Goal: Information Seeking & Learning: Learn about a topic

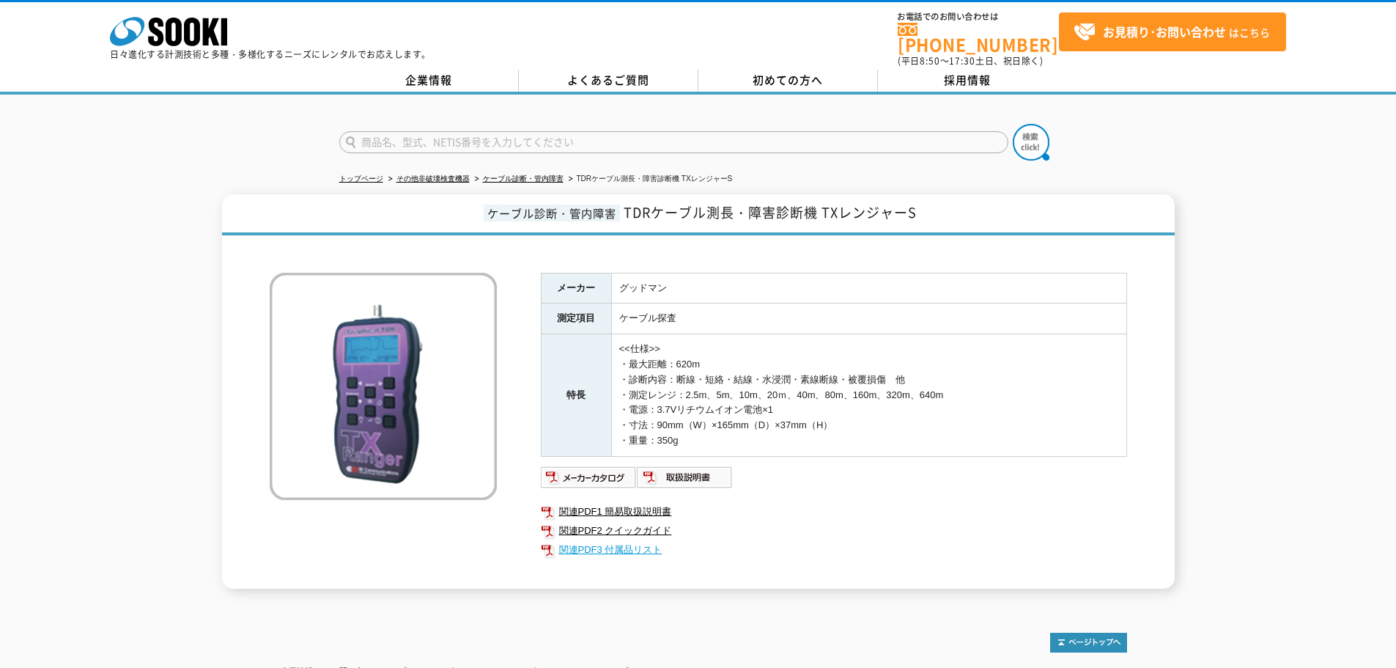
click at [638, 540] on link "関連PDF3 付属品リスト" at bounding box center [834, 549] width 586 height 19
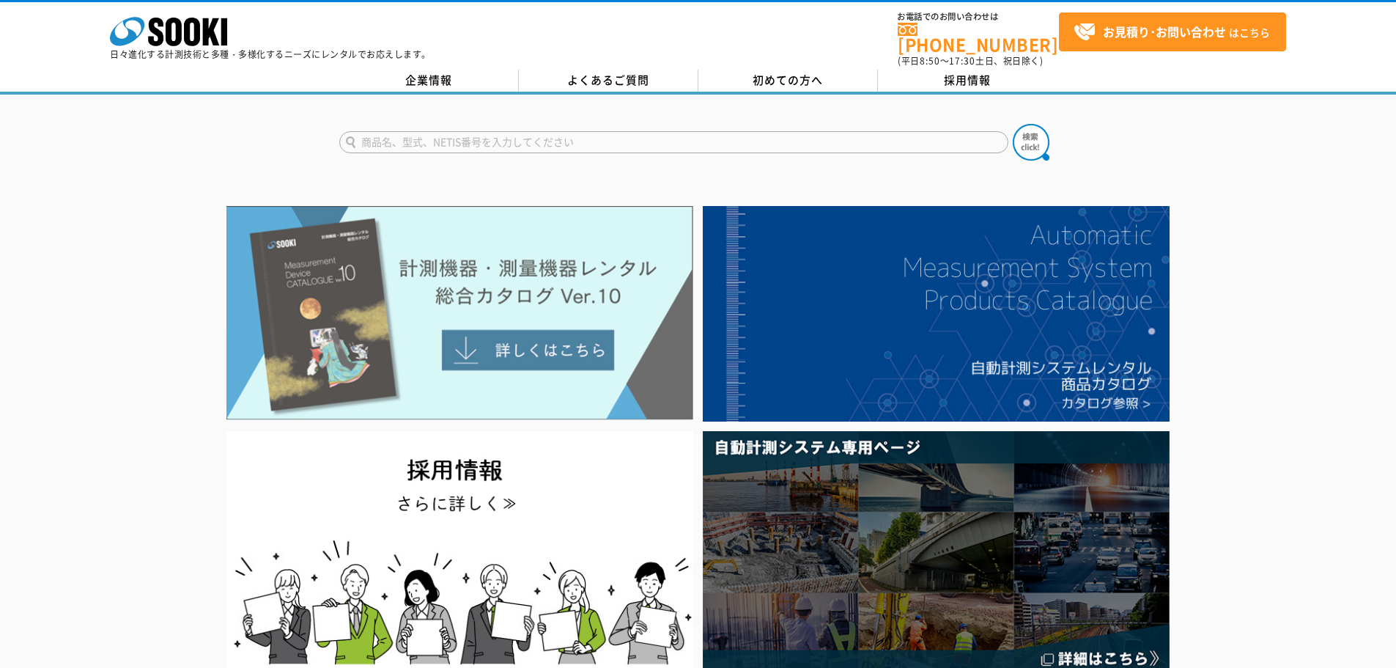
click at [507, 284] on img at bounding box center [459, 313] width 467 height 214
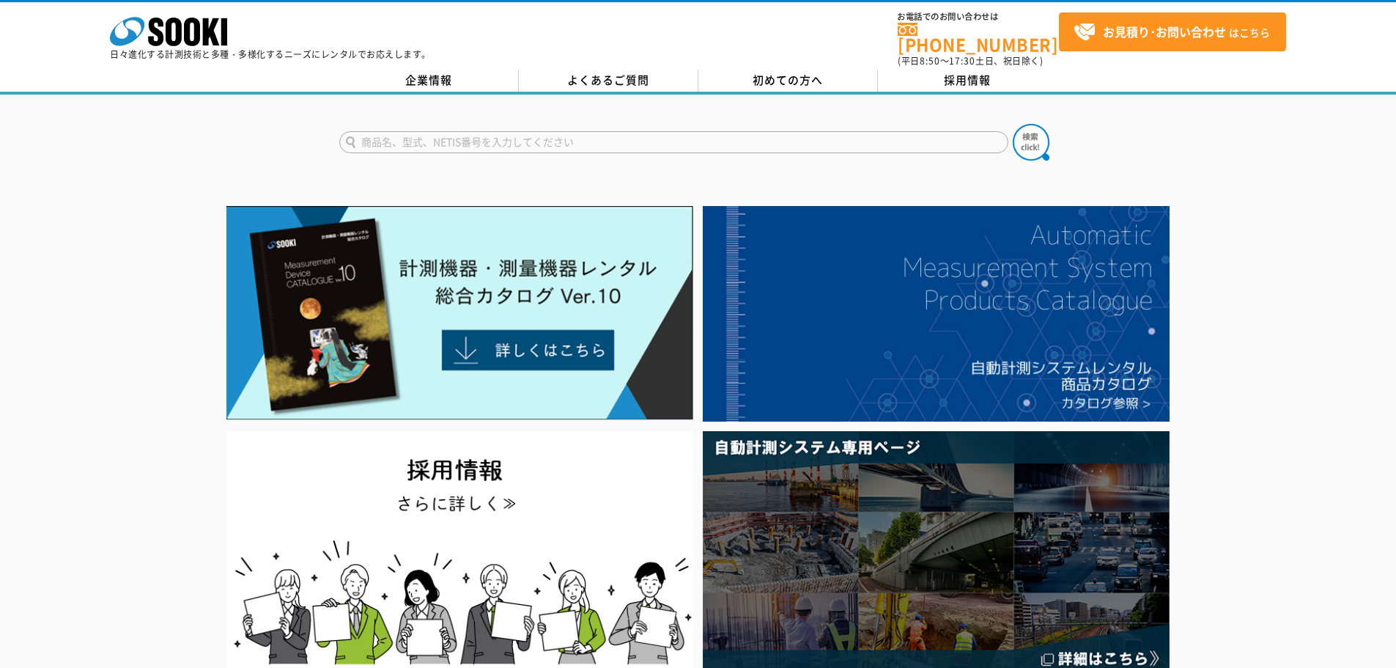
click at [750, 131] on input "text" at bounding box center [673, 142] width 669 height 22
type input "GLS"
click at [1013, 124] on button at bounding box center [1031, 142] width 37 height 37
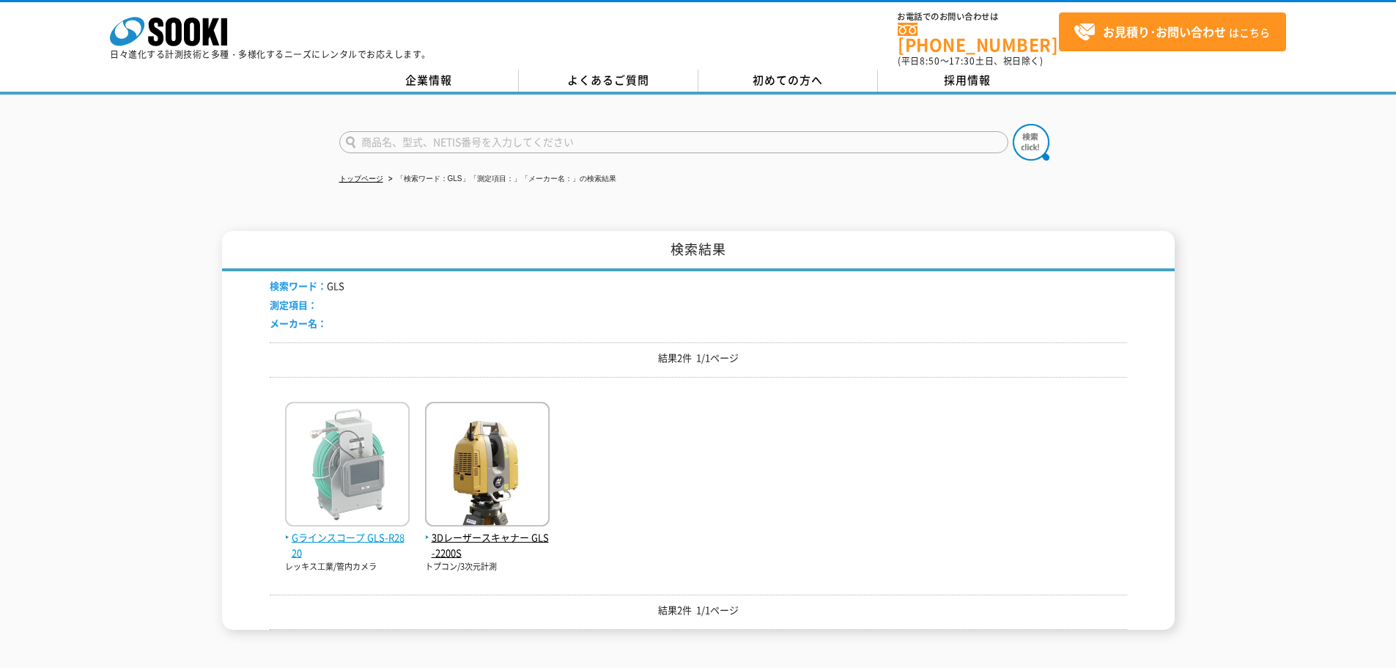
click at [373, 496] on img at bounding box center [347, 466] width 125 height 128
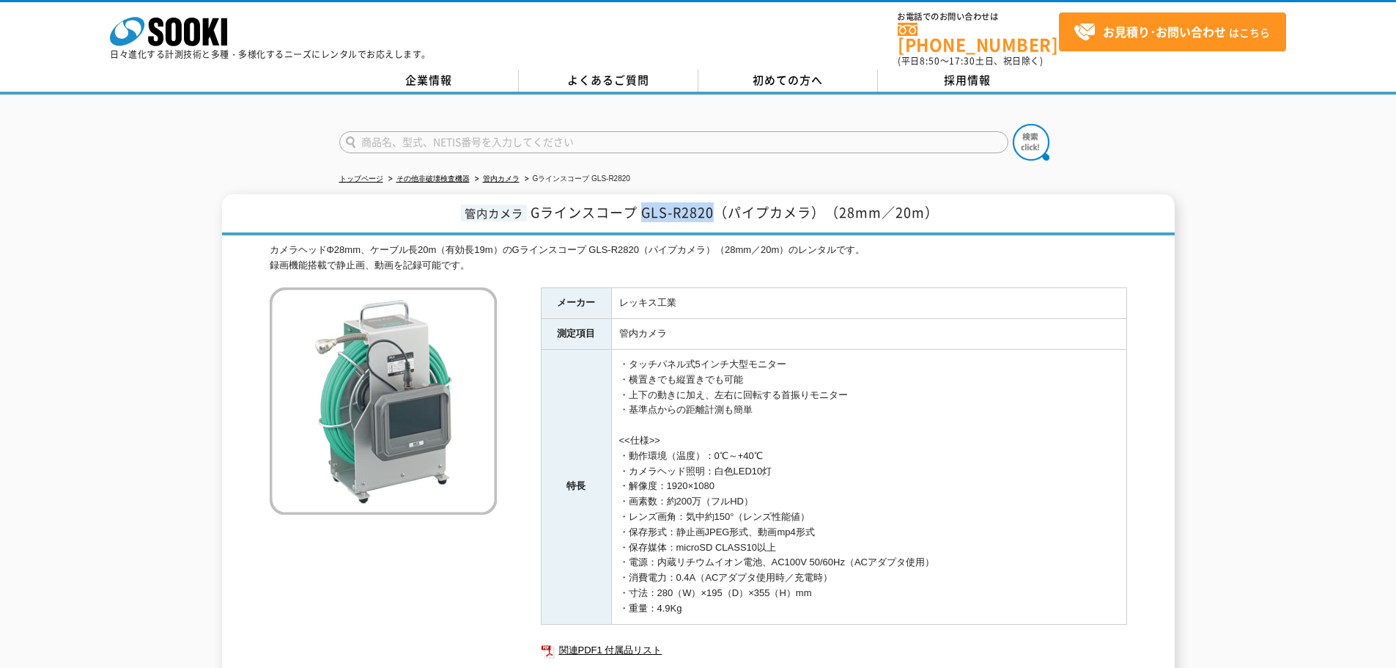
drag, startPoint x: 645, startPoint y: 203, endPoint x: 721, endPoint y: 196, distance: 76.6
click at [721, 202] on span "Gラインスコープ GLS-R2820（パイプカメラ）（28mm／20m）" at bounding box center [735, 212] width 408 height 20
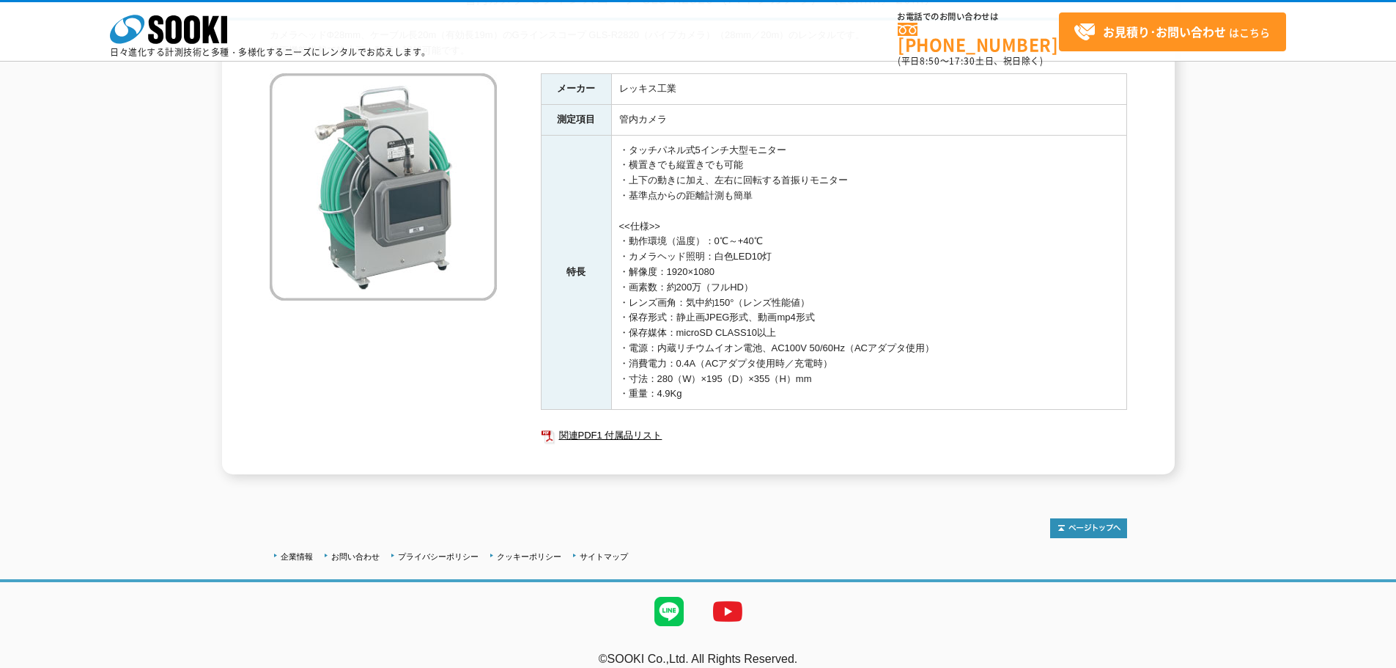
click at [610, 424] on ul "関連PDF1 付属品リスト" at bounding box center [834, 435] width 586 height 34
click at [613, 436] on link "関連PDF1 付属品リスト" at bounding box center [834, 435] width 586 height 19
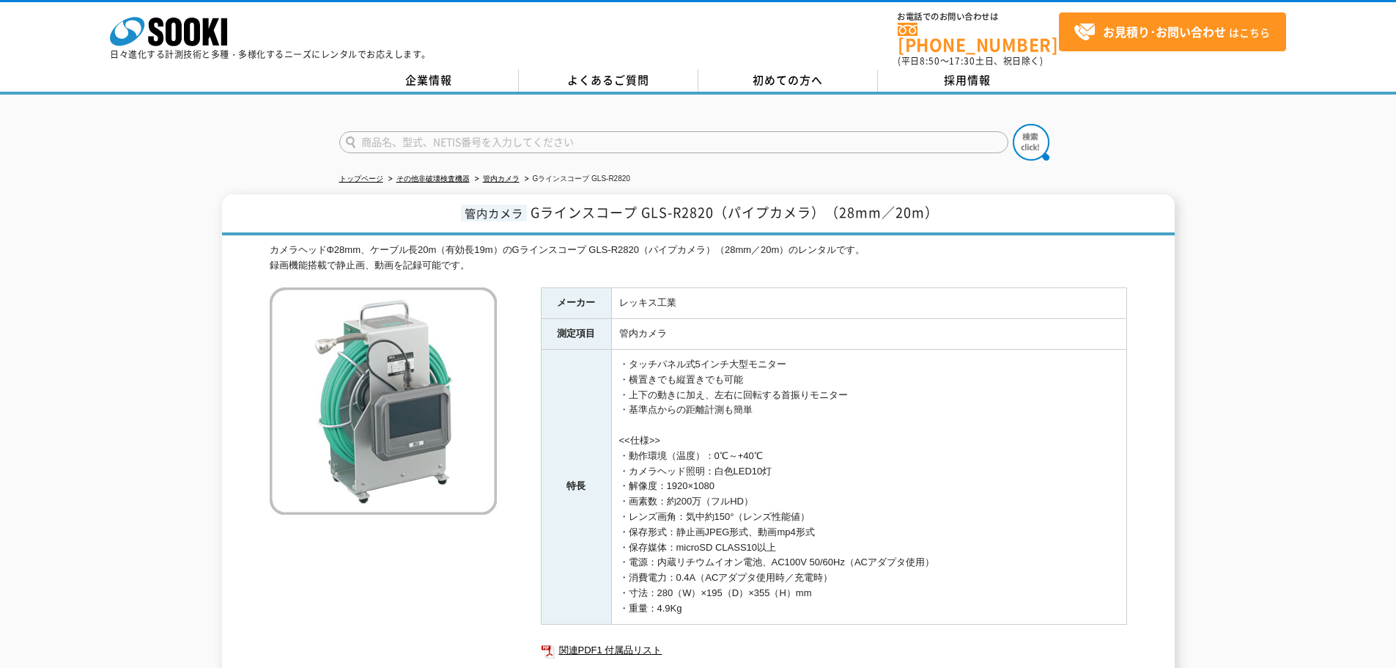
click at [499, 144] on form at bounding box center [698, 144] width 718 height 41
click at [501, 141] on input "text" at bounding box center [673, 142] width 669 height 22
type input "商品名、型式、NETIS番号を入力してください"
click at [512, 174] on link "管内カメラ" at bounding box center [501, 178] width 37 height 8
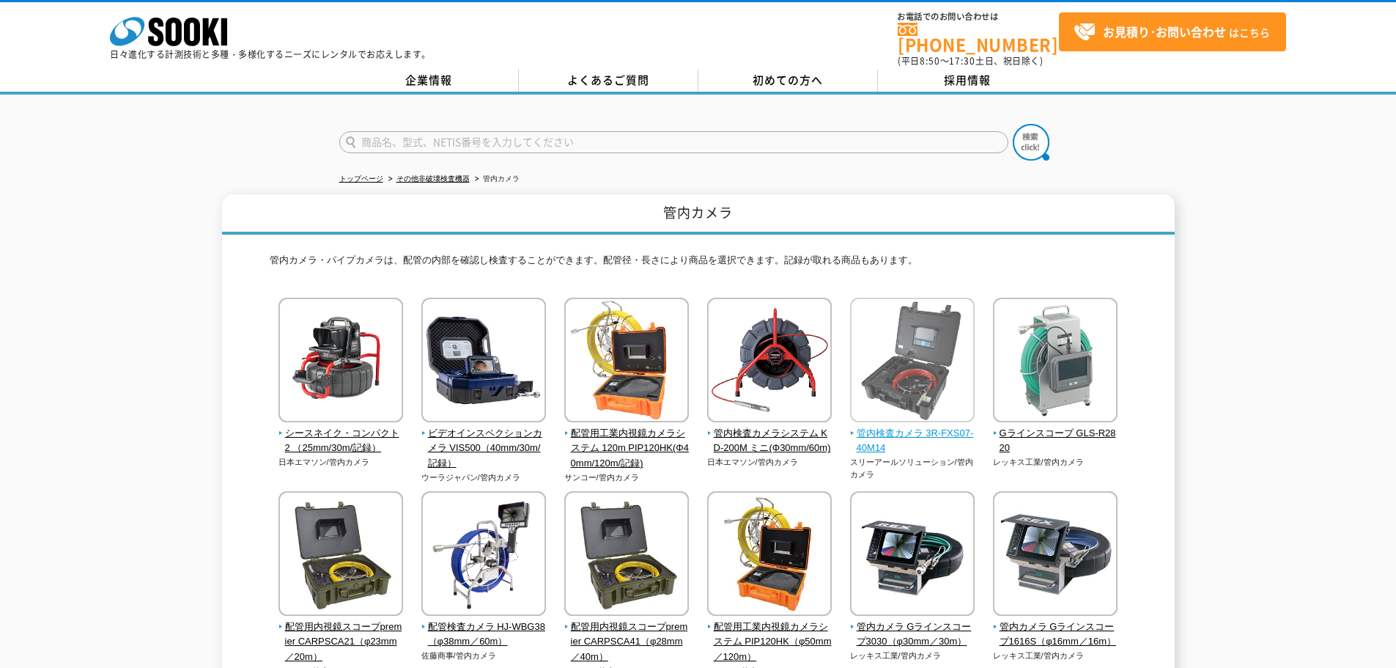
click at [912, 337] on img at bounding box center [912, 362] width 125 height 128
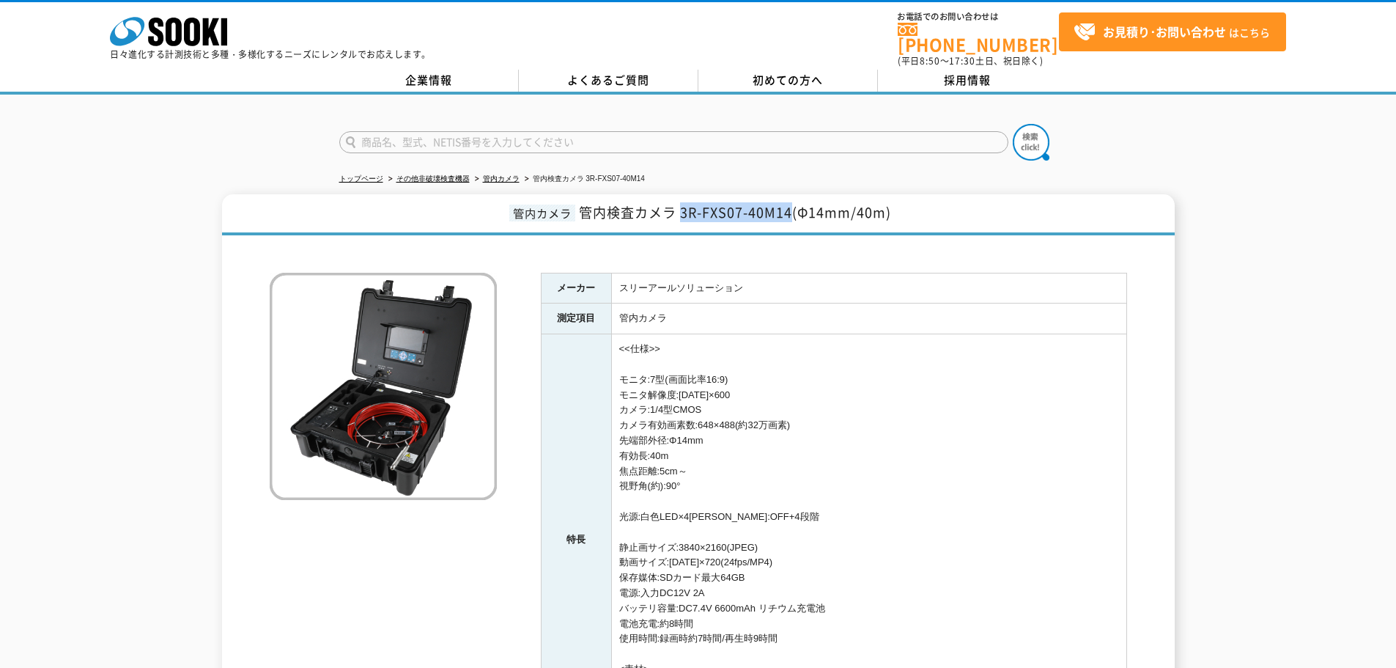
drag, startPoint x: 681, startPoint y: 204, endPoint x: 793, endPoint y: 202, distance: 112.2
click at [793, 202] on span "管内検査カメラ 3R-FXS07-40M14(Φ14mm/40m)" at bounding box center [735, 212] width 312 height 20
